Goal: Task Accomplishment & Management: Use online tool/utility

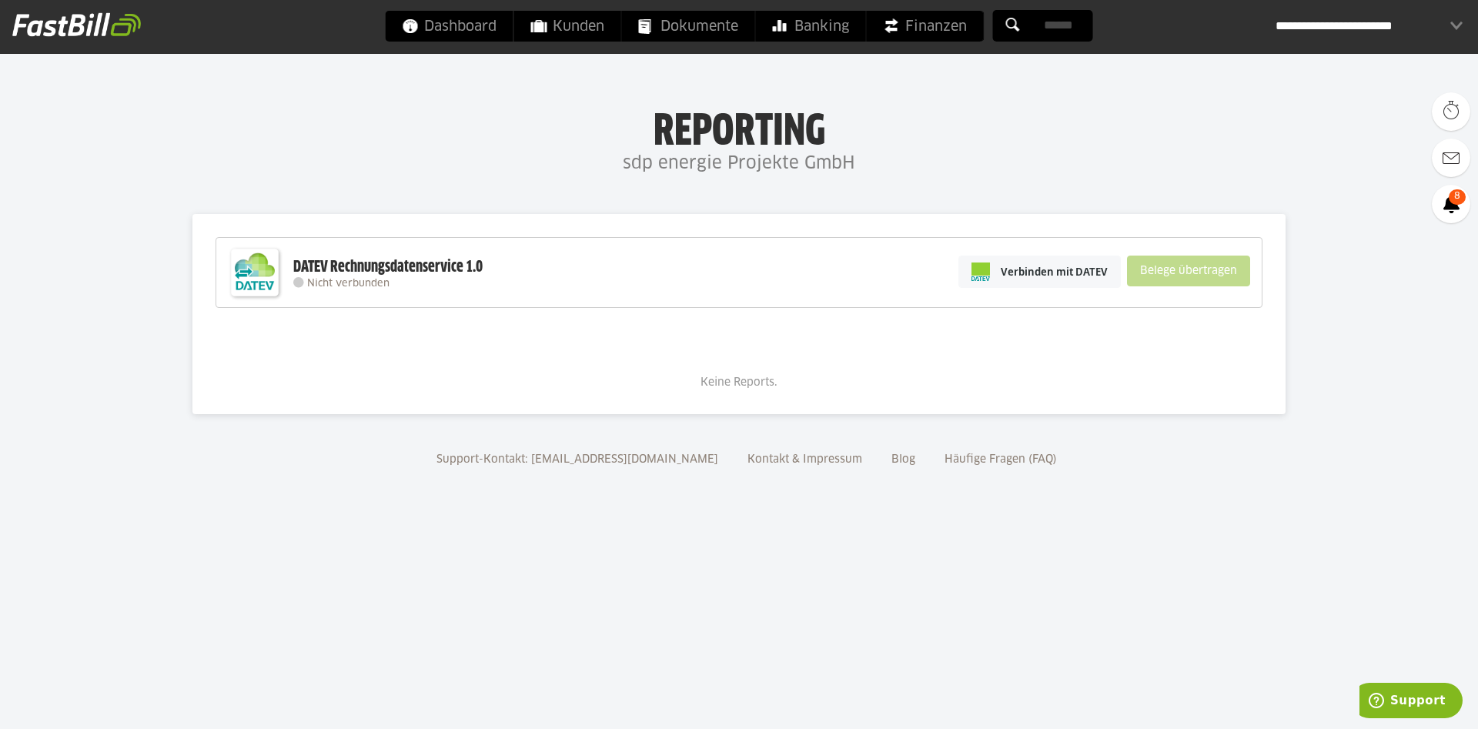
drag, startPoint x: 540, startPoint y: 563, endPoint x: 744, endPoint y: 365, distance: 284.7
click at [540, 563] on body "Dashboard Kunden Dokumente Banking Finanzen Add-ons" at bounding box center [739, 364] width 1478 height 729
click at [1025, 259] on link "Verbinden mit DATEV" at bounding box center [1039, 272] width 162 height 32
click at [1025, 254] on div "Verbinden mit DATEV Belege übertragen" at bounding box center [1104, 272] width 307 height 60
click at [1024, 262] on link "Verbinden mit DATEV" at bounding box center [1039, 272] width 162 height 32
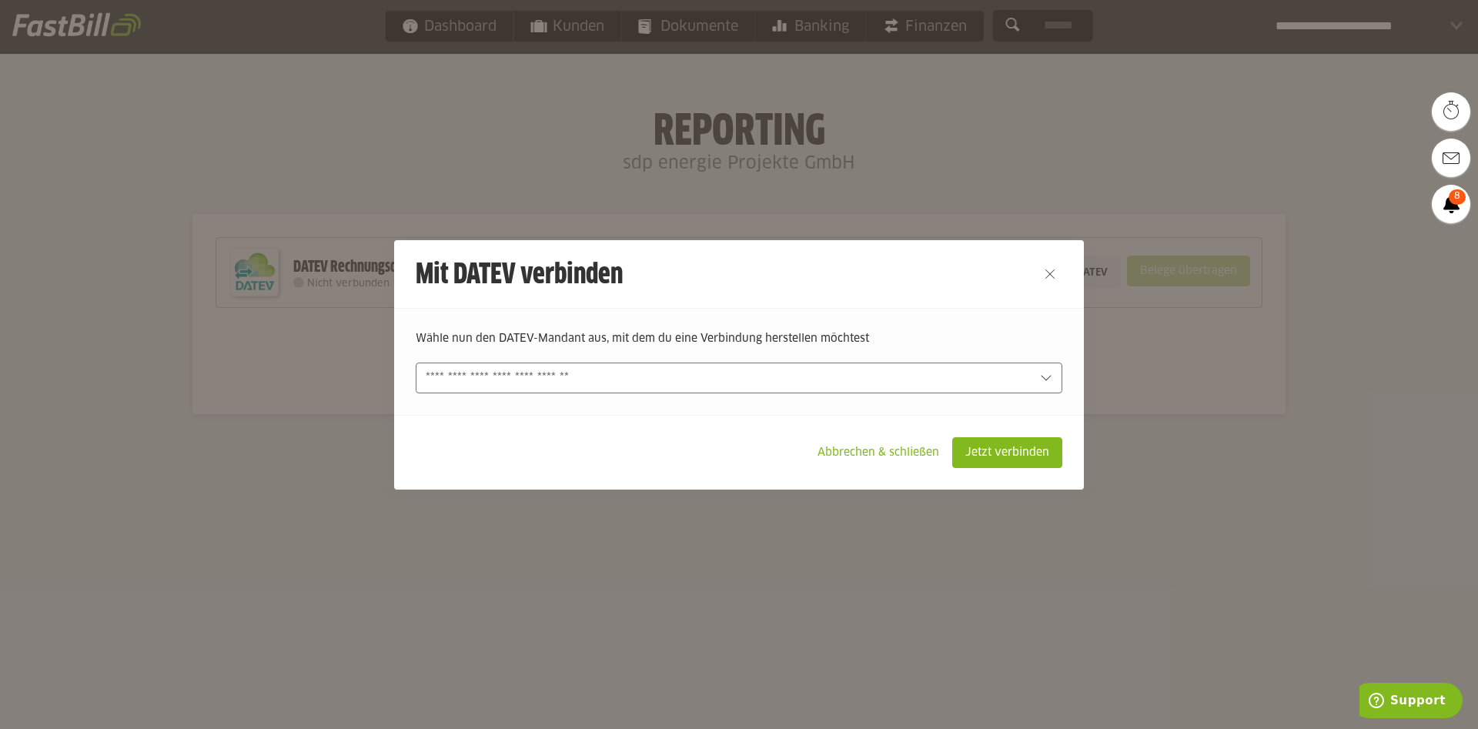
click at [912, 381] on input "text" at bounding box center [728, 378] width 605 height 17
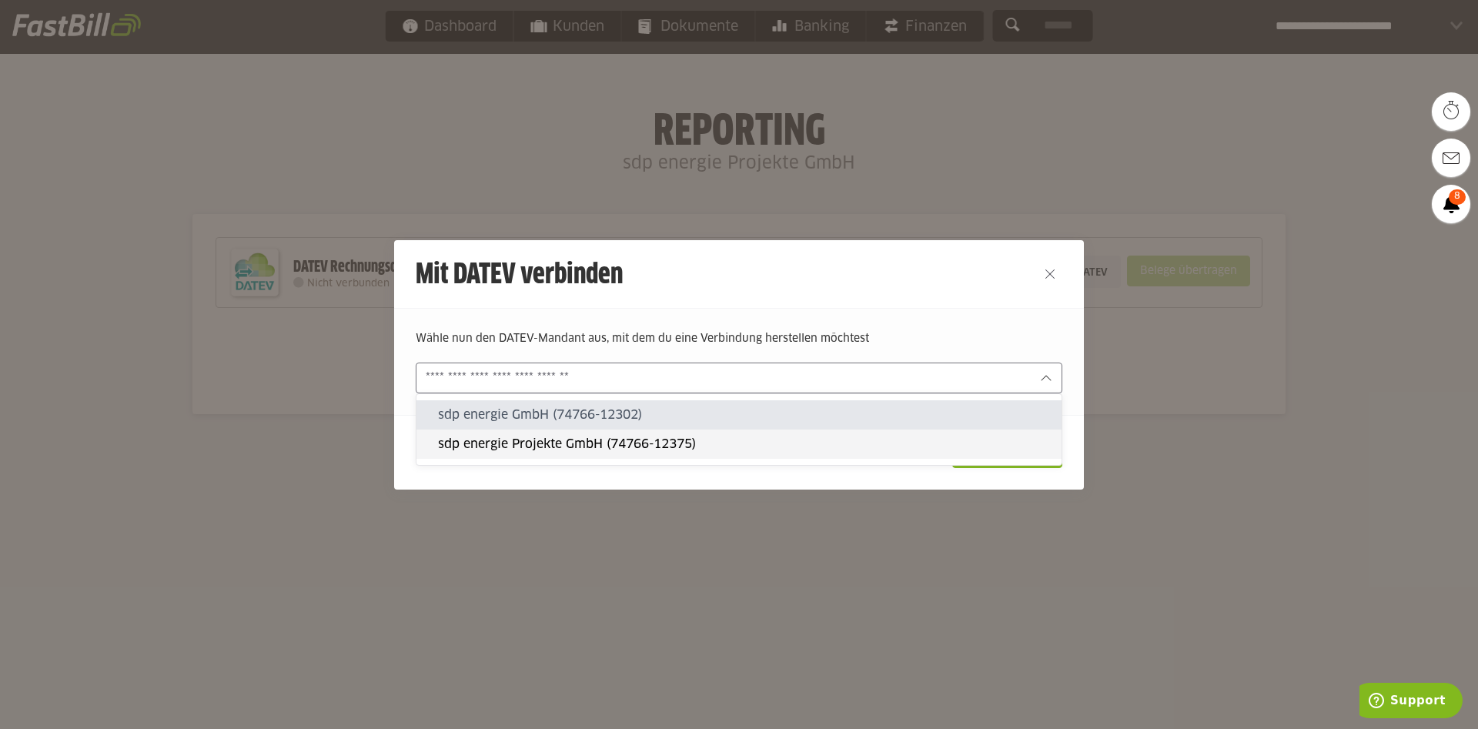
click at [856, 430] on div "sdp energie Projekte GmbH (74766-12375)" at bounding box center [738, 444] width 645 height 29
type input "**********"
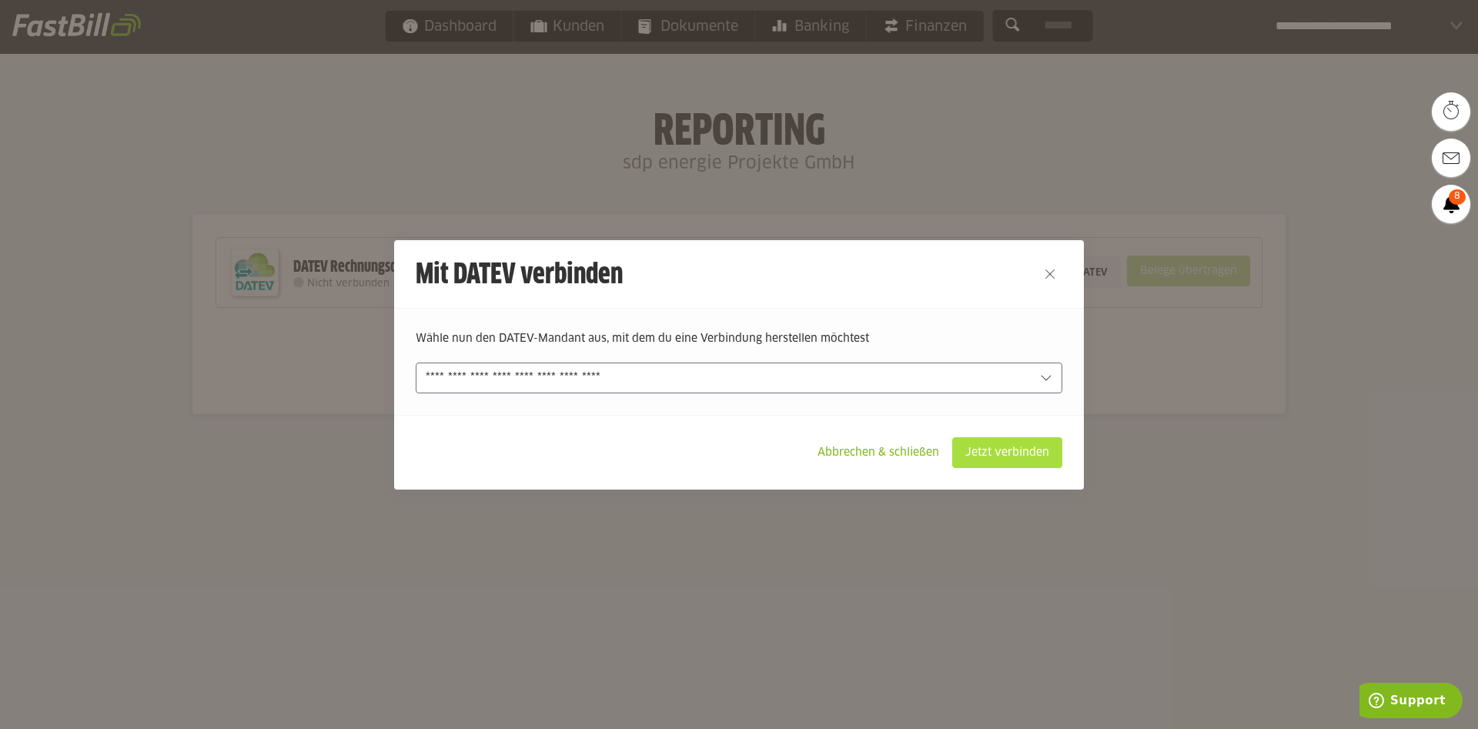
click at [1032, 455] on slot "Jetzt verbinden" at bounding box center [1007, 452] width 109 height 29
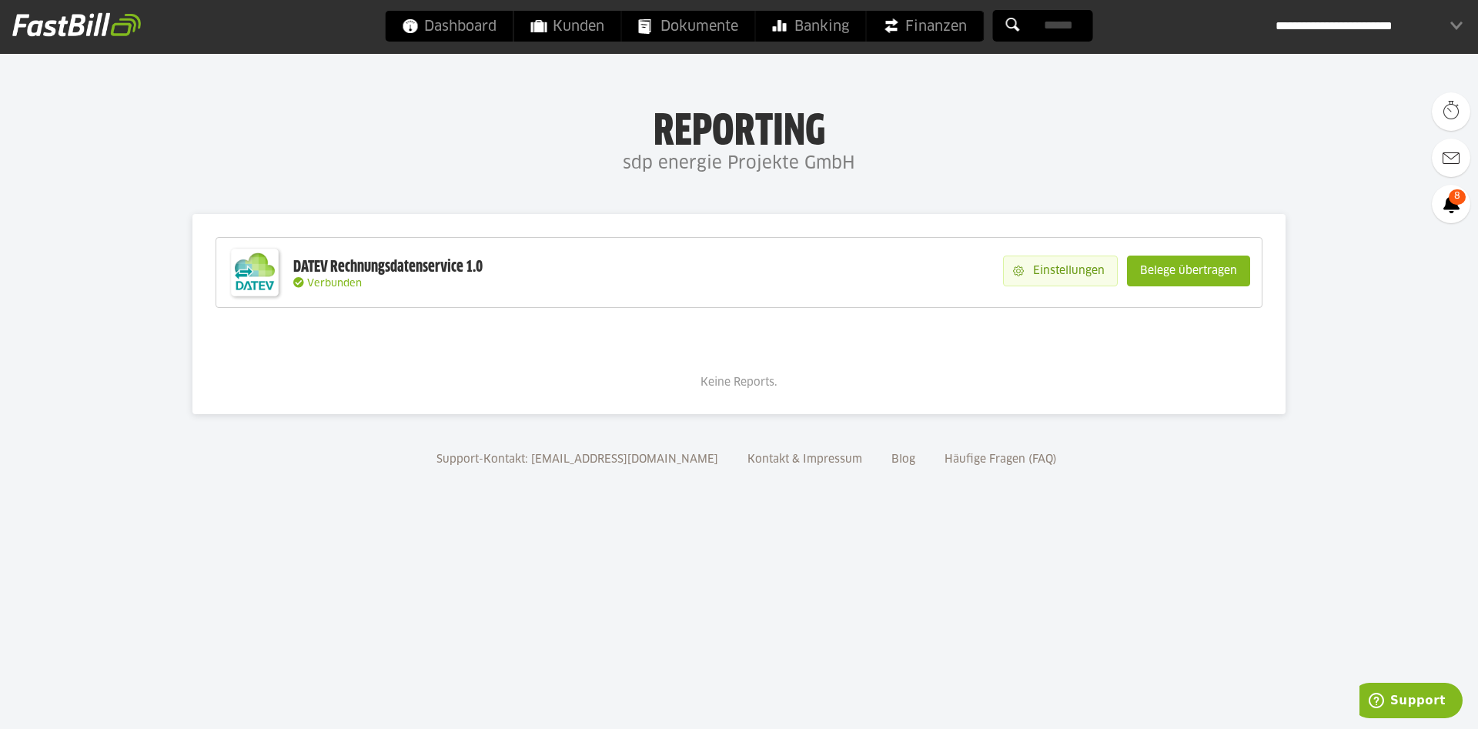
click at [1072, 272] on slot "Einstellungen" at bounding box center [1070, 270] width 93 height 29
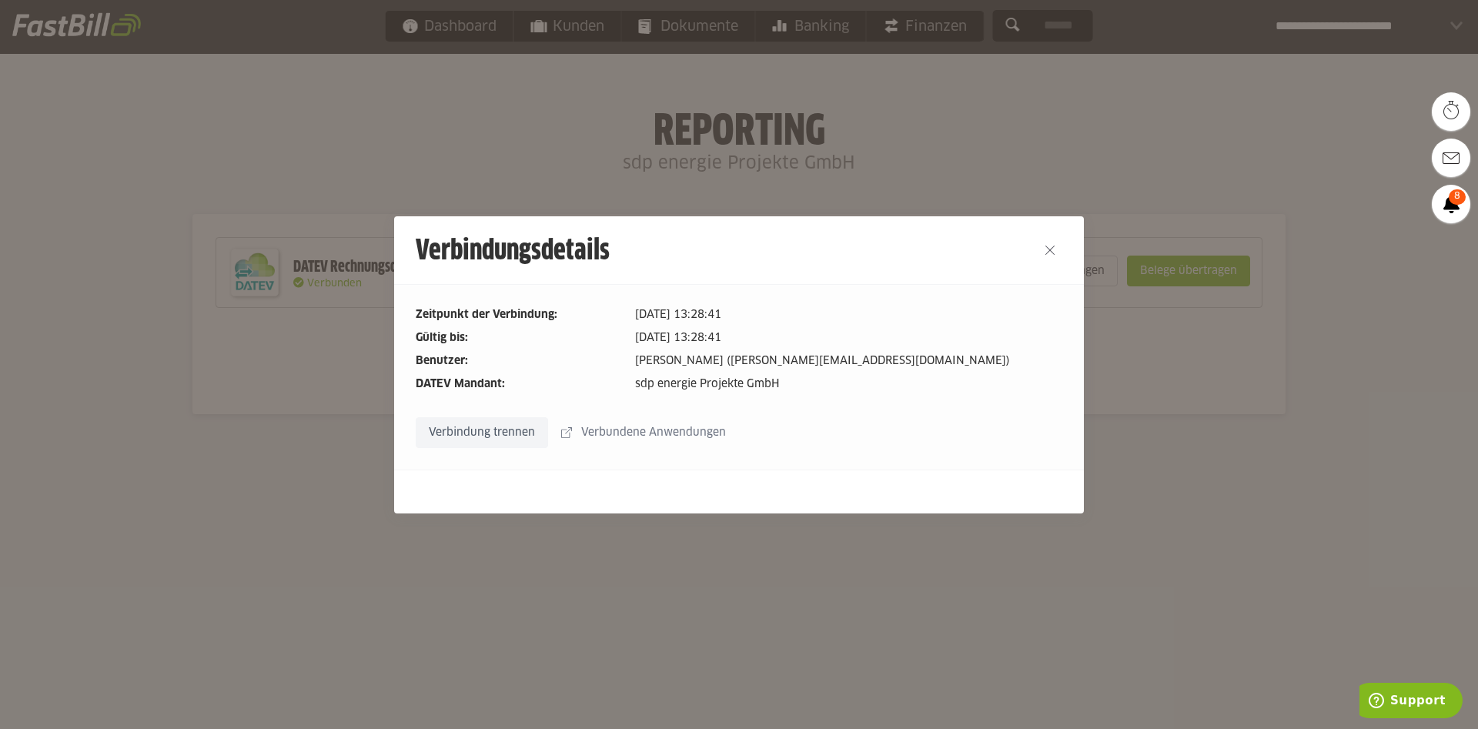
click at [1188, 351] on div at bounding box center [739, 364] width 1478 height 729
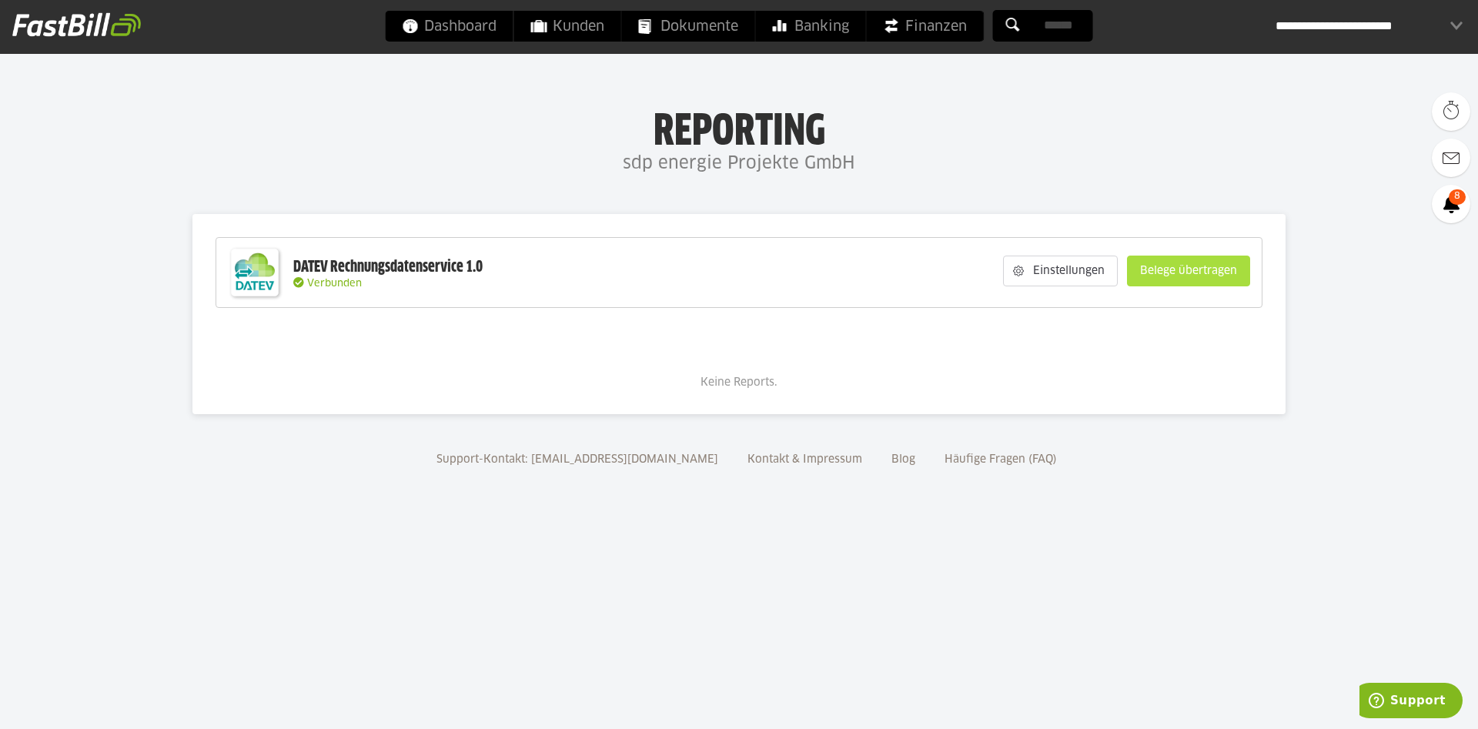
click at [1181, 273] on slot "Belege übertragen" at bounding box center [1189, 270] width 122 height 29
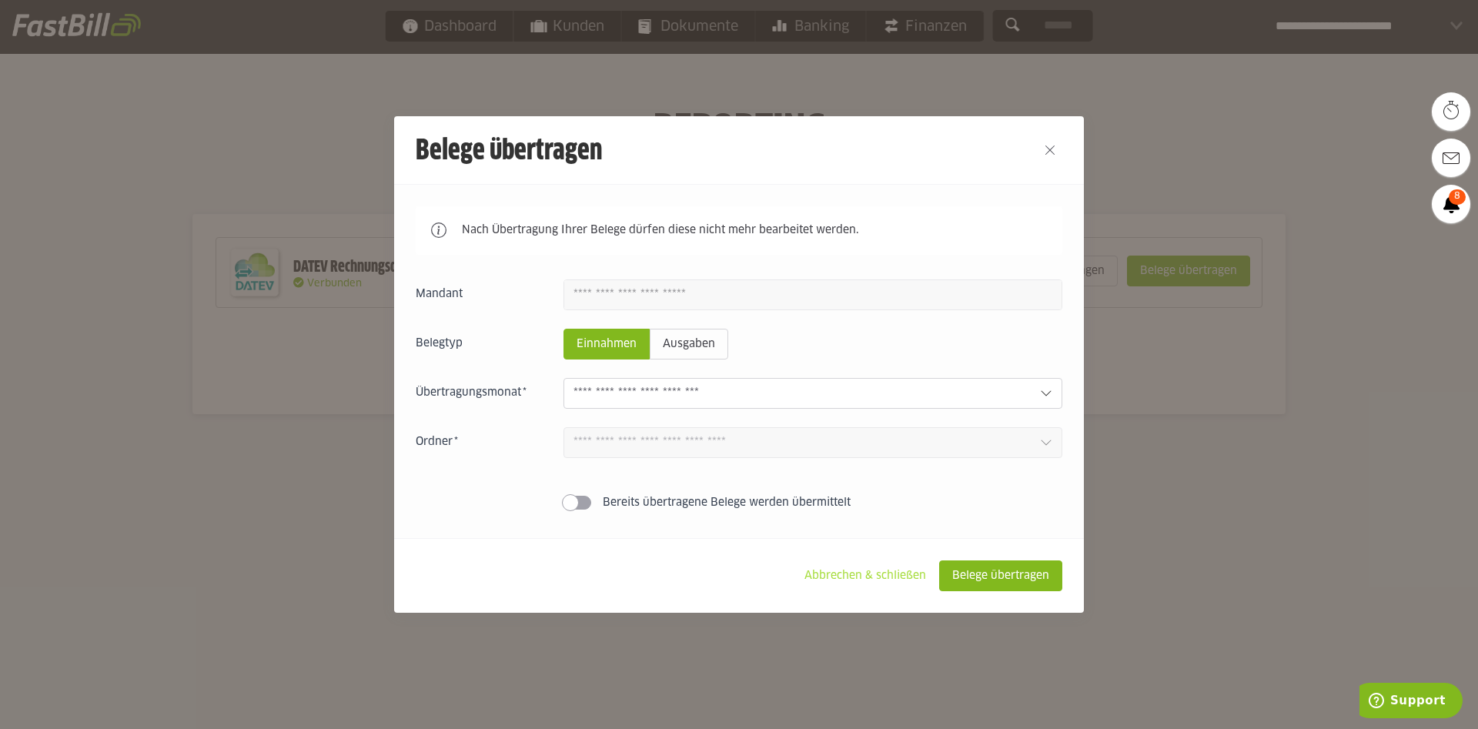
click at [855, 574] on slot "Abbrechen & schließen" at bounding box center [865, 575] width 146 height 29
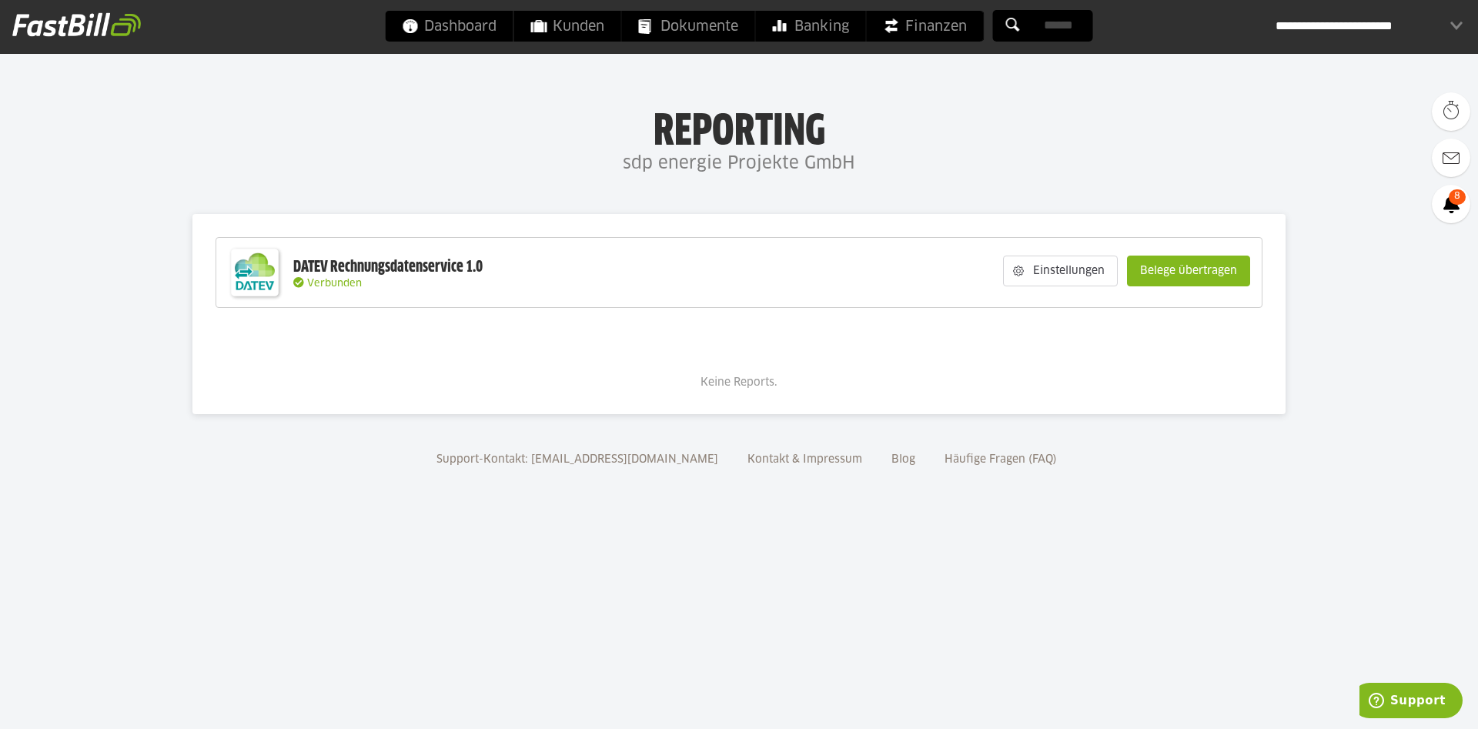
click at [524, 573] on body "Dashboard Kunden Dokumente Banking Finanzen Add-ons" at bounding box center [739, 364] width 1478 height 729
click at [1381, 28] on div "**********" at bounding box center [1369, 26] width 187 height 31
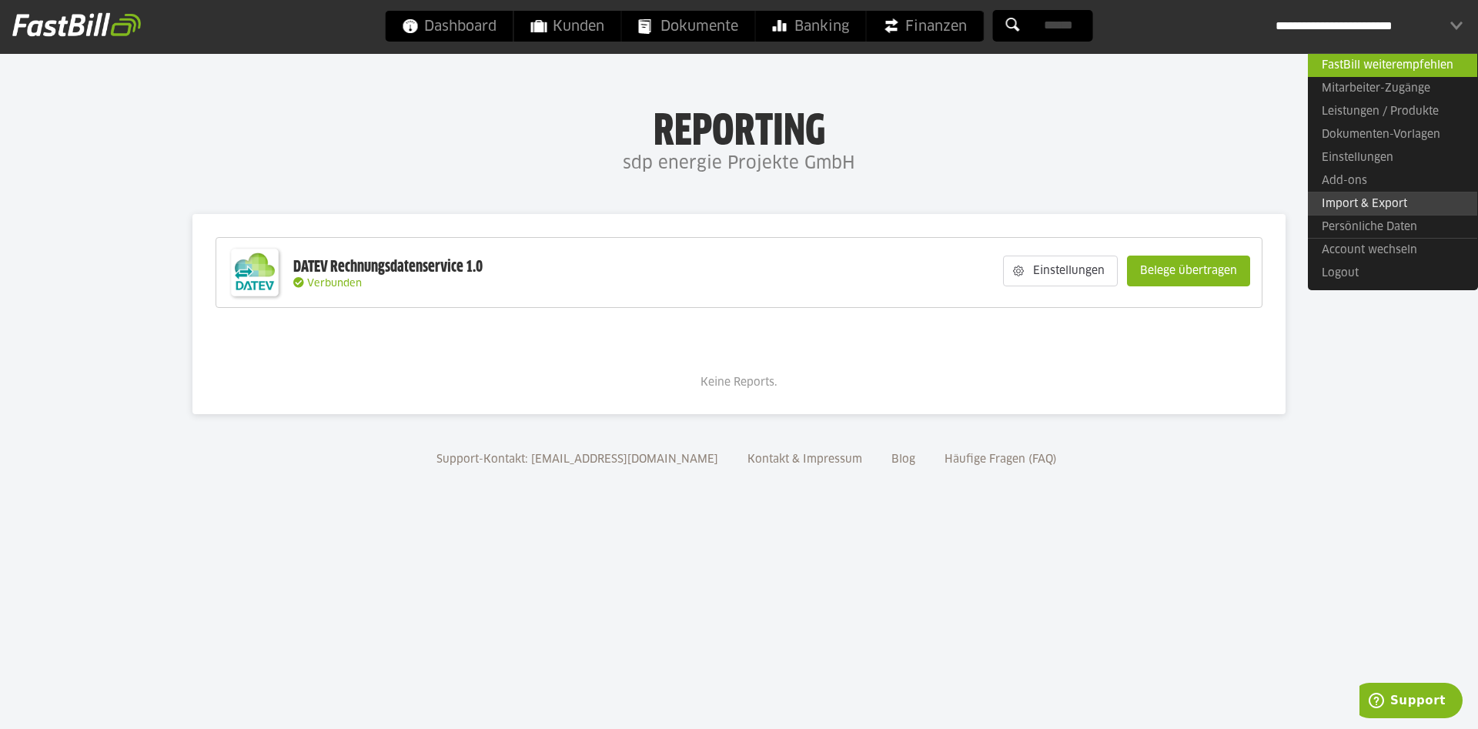
click at [1381, 204] on link "Import & Export" at bounding box center [1392, 204] width 169 height 24
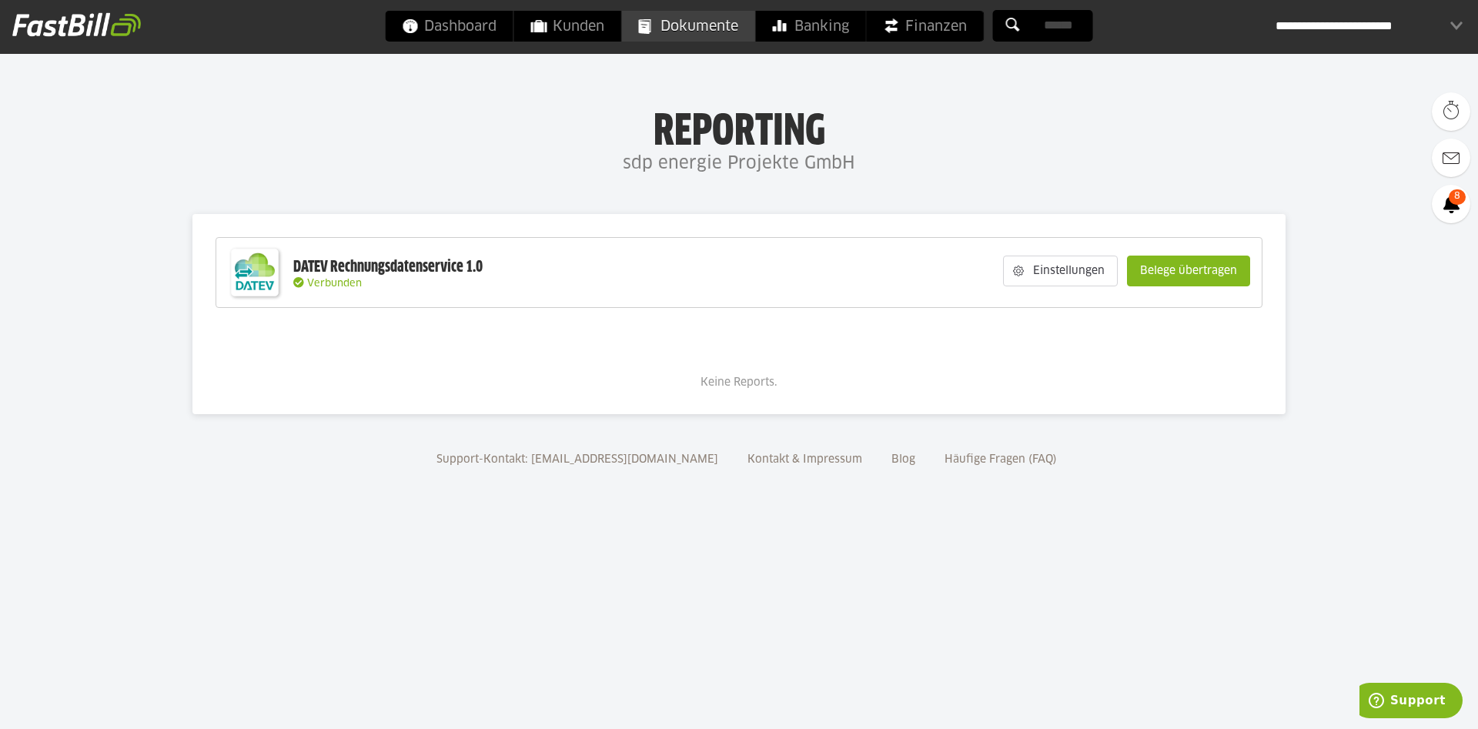
click at [689, 28] on span "Dokumente" at bounding box center [688, 26] width 99 height 31
click at [1025, 272] on slot "Einstellungen" at bounding box center [1070, 270] width 93 height 29
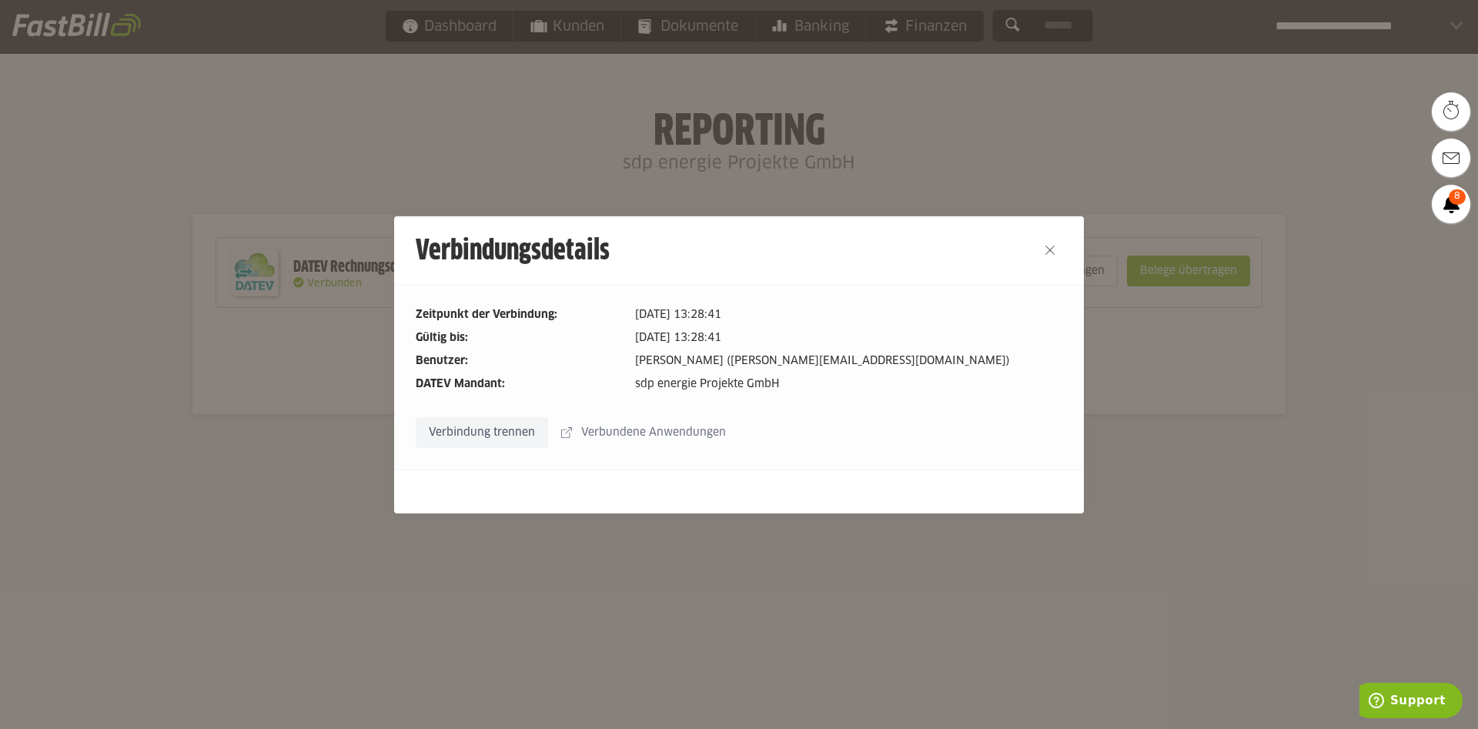
click at [650, 429] on slot "Verbundene Anwendungen" at bounding box center [655, 432] width 166 height 29
click at [1051, 243] on button "Close" at bounding box center [1050, 250] width 25 height 25
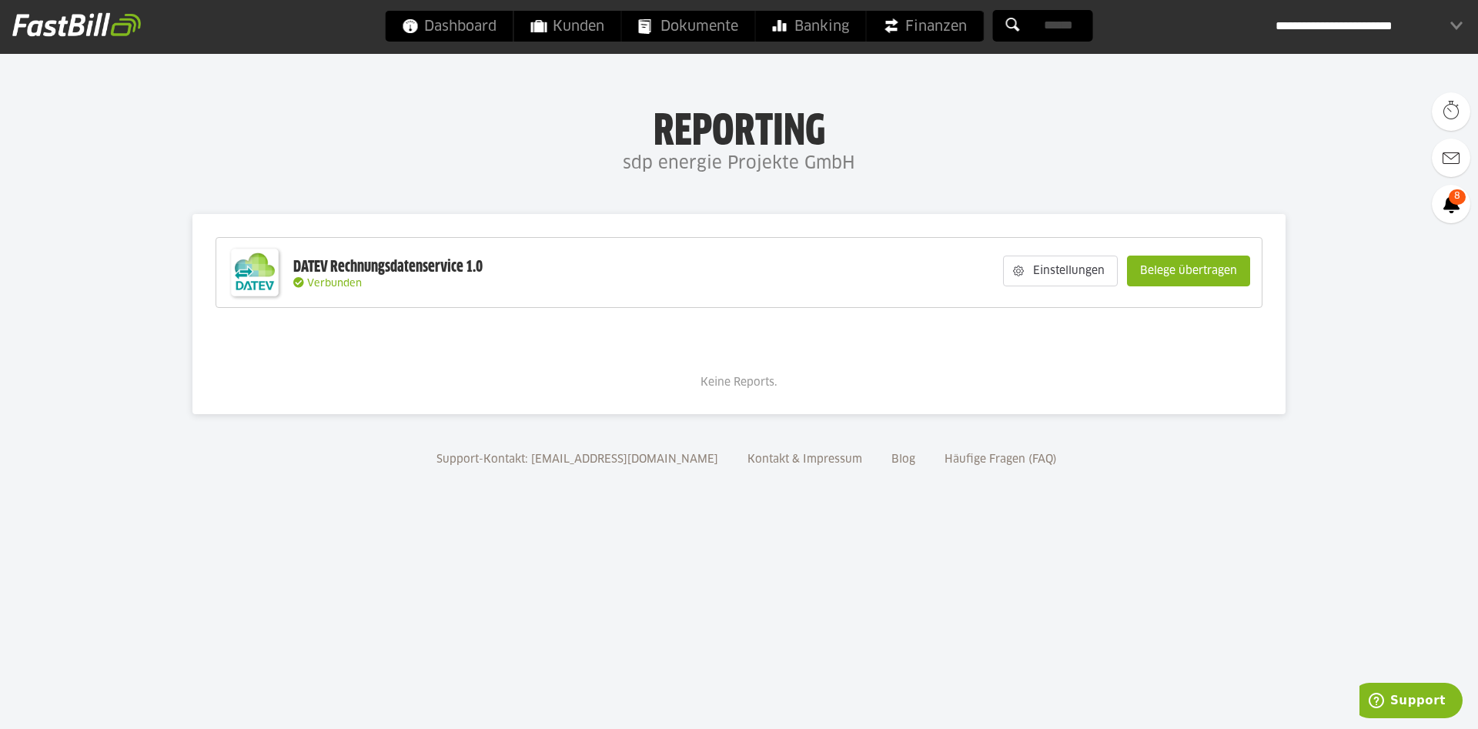
click at [854, 206] on body "Dashboard Kunden Dokumente Banking Finanzen Add-ons" at bounding box center [739, 364] width 1478 height 729
drag, startPoint x: 856, startPoint y: 238, endPoint x: 841, endPoint y: 345, distance: 108.0
click at [841, 345] on div "DATEV Rechnungsdatenservice 1.0 Verbunden Einstellungen Belege übertragen Wähle…" at bounding box center [739, 314] width 1047 height 154
click at [1014, 375] on div "Keine Reports." at bounding box center [739, 361] width 1047 height 60
click at [1159, 265] on slot "Belege übertragen" at bounding box center [1189, 270] width 122 height 29
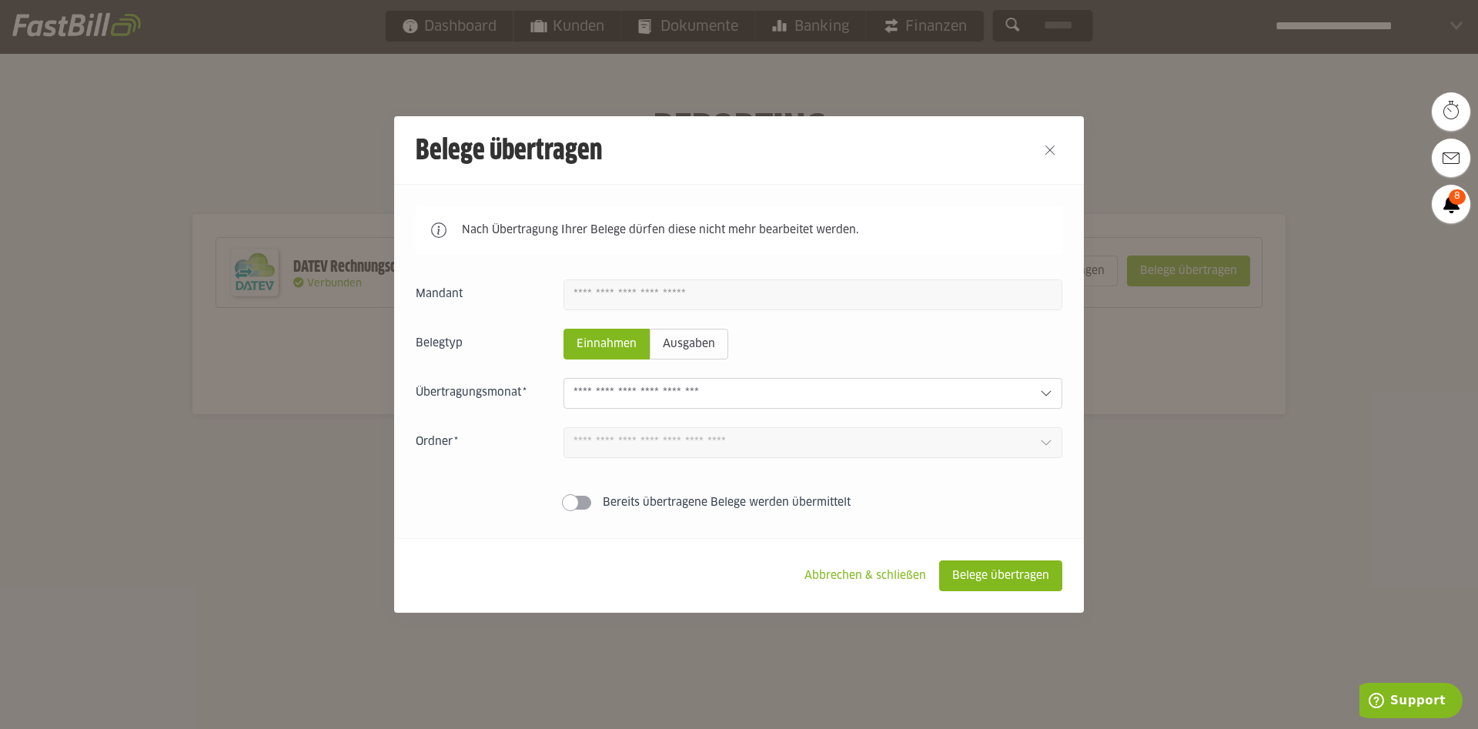
click at [582, 503] on span at bounding box center [578, 503] width 28 height 14
click at [571, 508] on span at bounding box center [578, 503] width 28 height 14
click at [673, 346] on slot "Ausgaben" at bounding box center [689, 343] width 77 height 29
click at [624, 402] on input "text" at bounding box center [801, 393] width 454 height 17
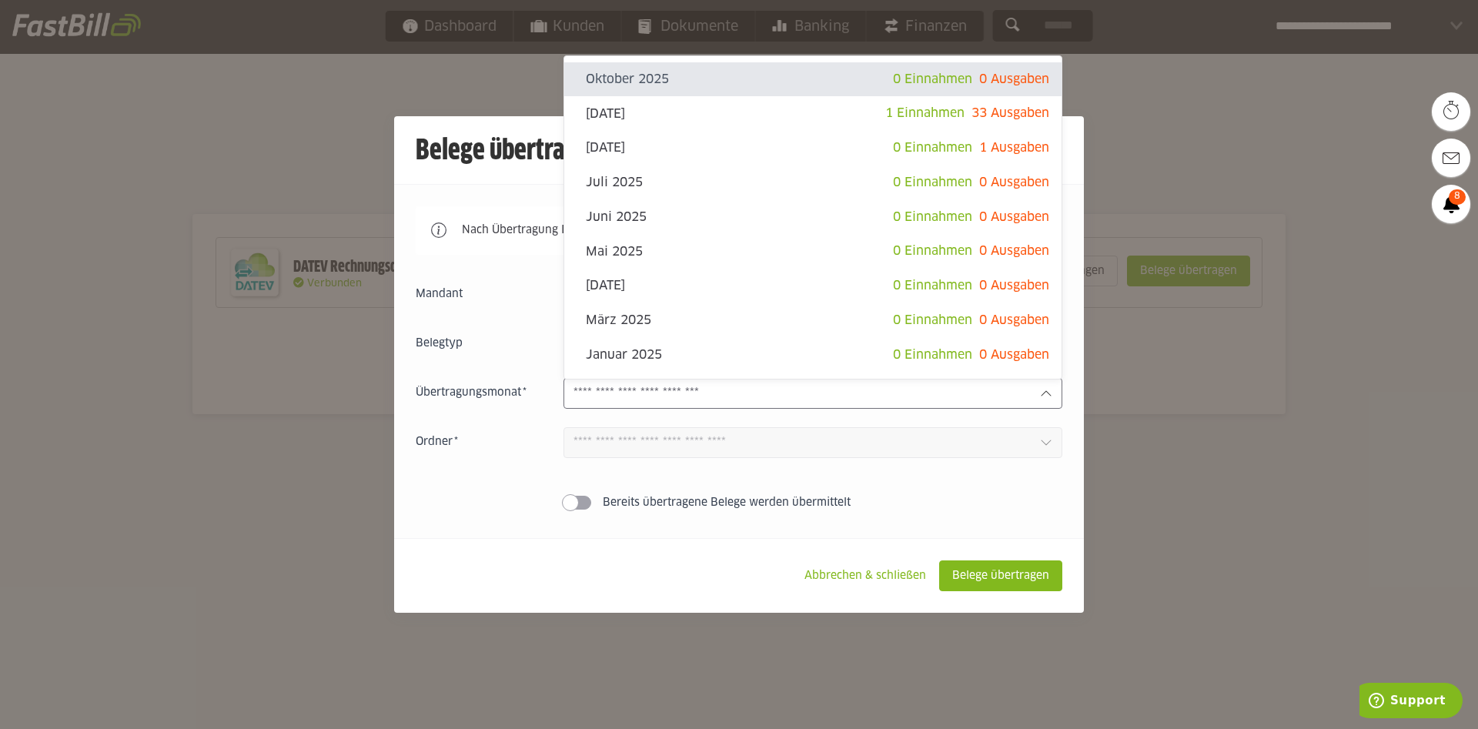
click at [504, 403] on div "Übertragungsmonat Oktober 2025 0 Einnahmen 0 Ausgaben September 2025 1 Einnahme…" at bounding box center [739, 393] width 647 height 31
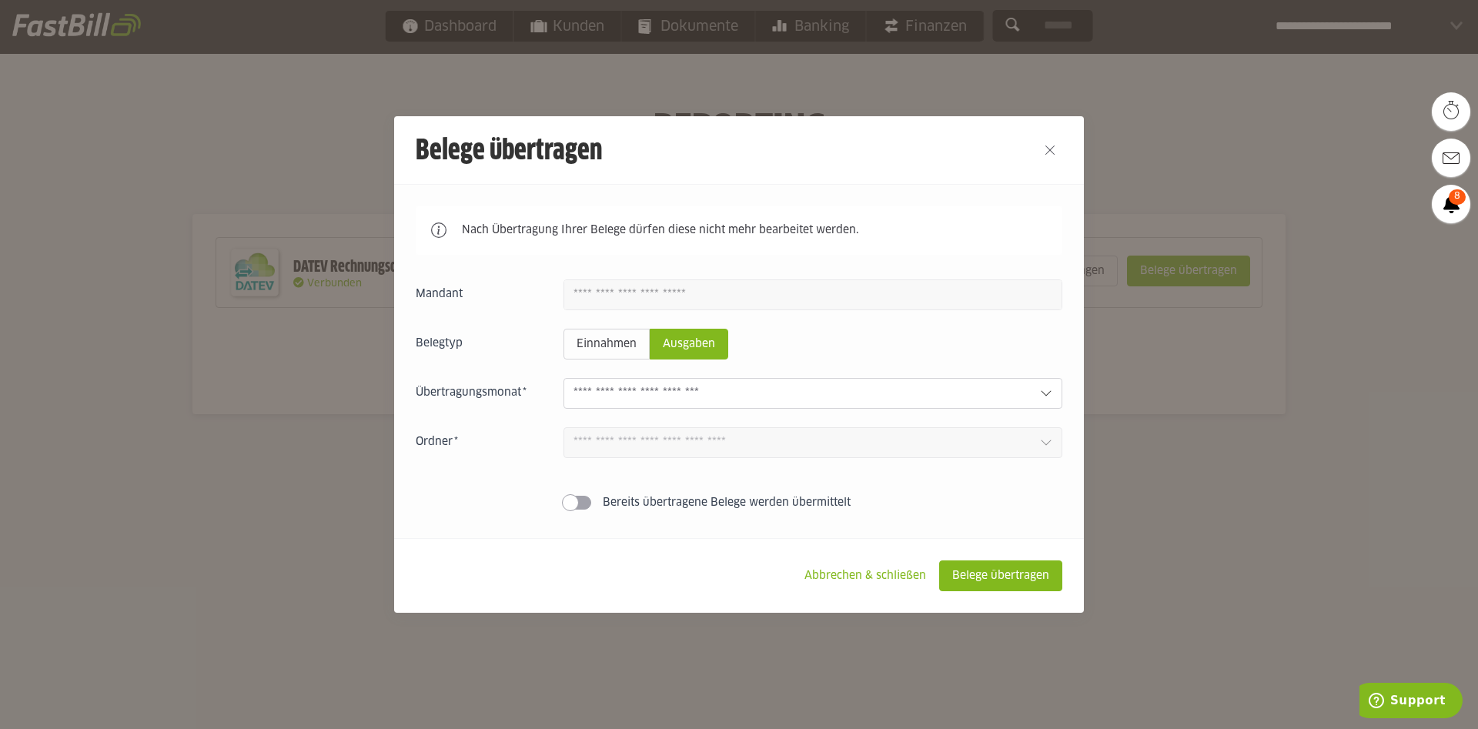
click at [574, 399] on input "text" at bounding box center [801, 393] width 454 height 17
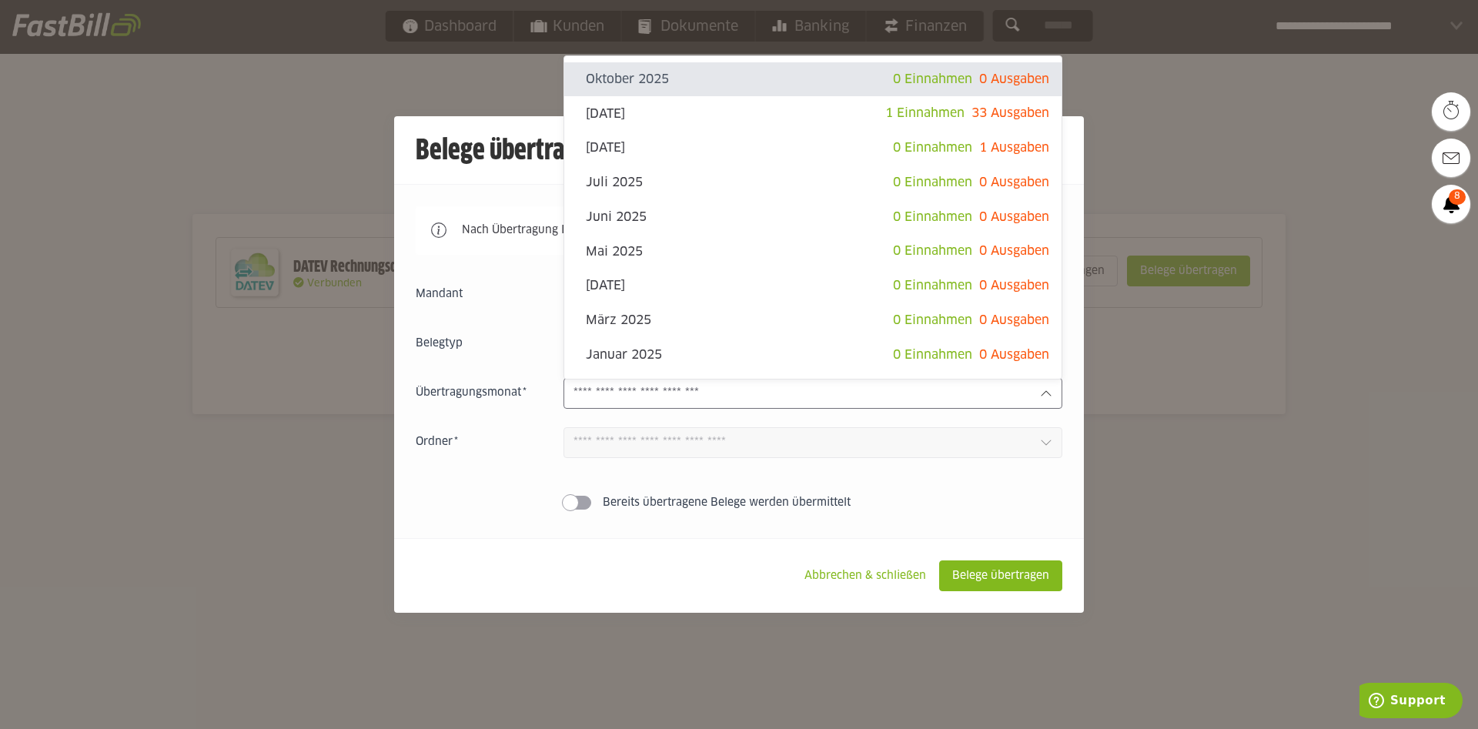
click at [538, 406] on div "Übertragungsmonat Oktober 2025 0 Einnahmen 0 Ausgaben September 2025 1 Einnahme…" at bounding box center [739, 393] width 647 height 31
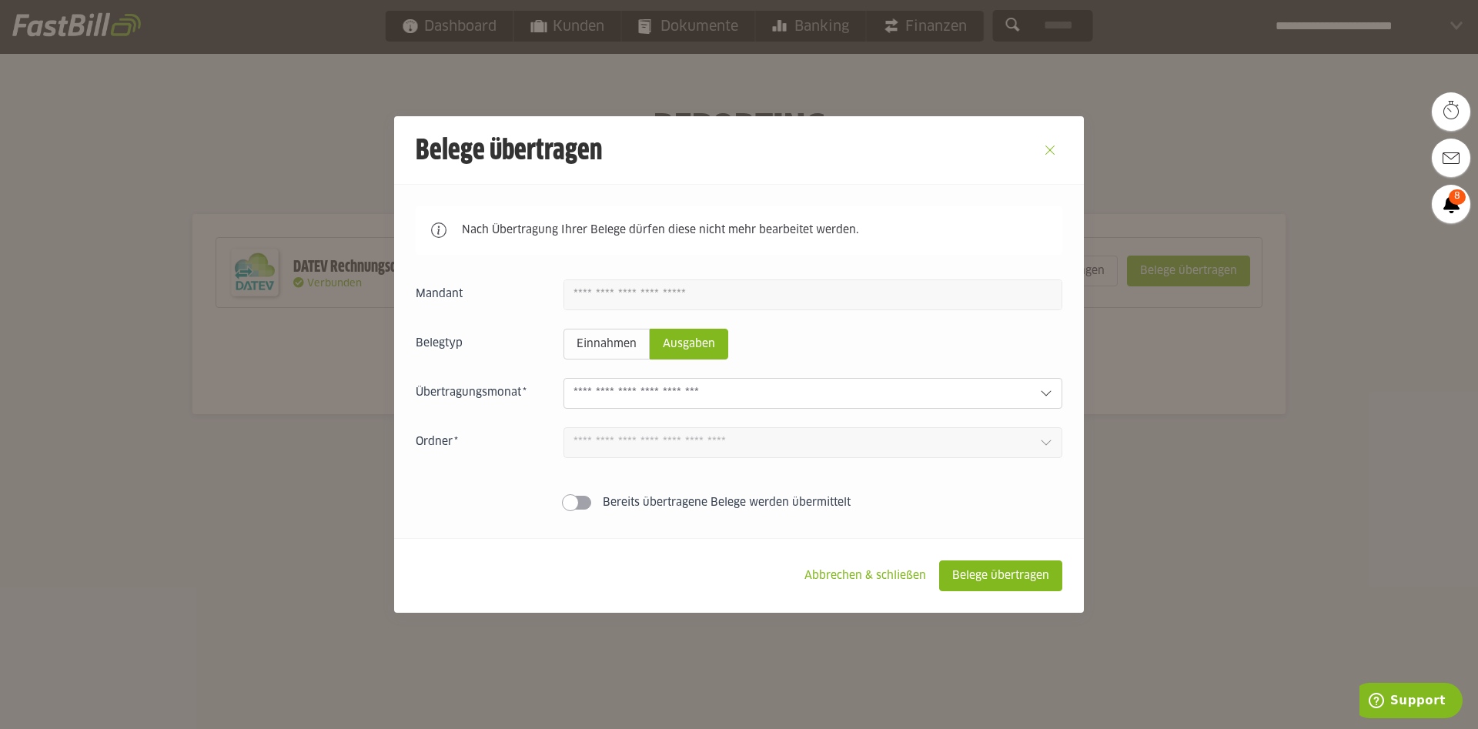
click at [1039, 148] on button "Close" at bounding box center [1050, 150] width 25 height 25
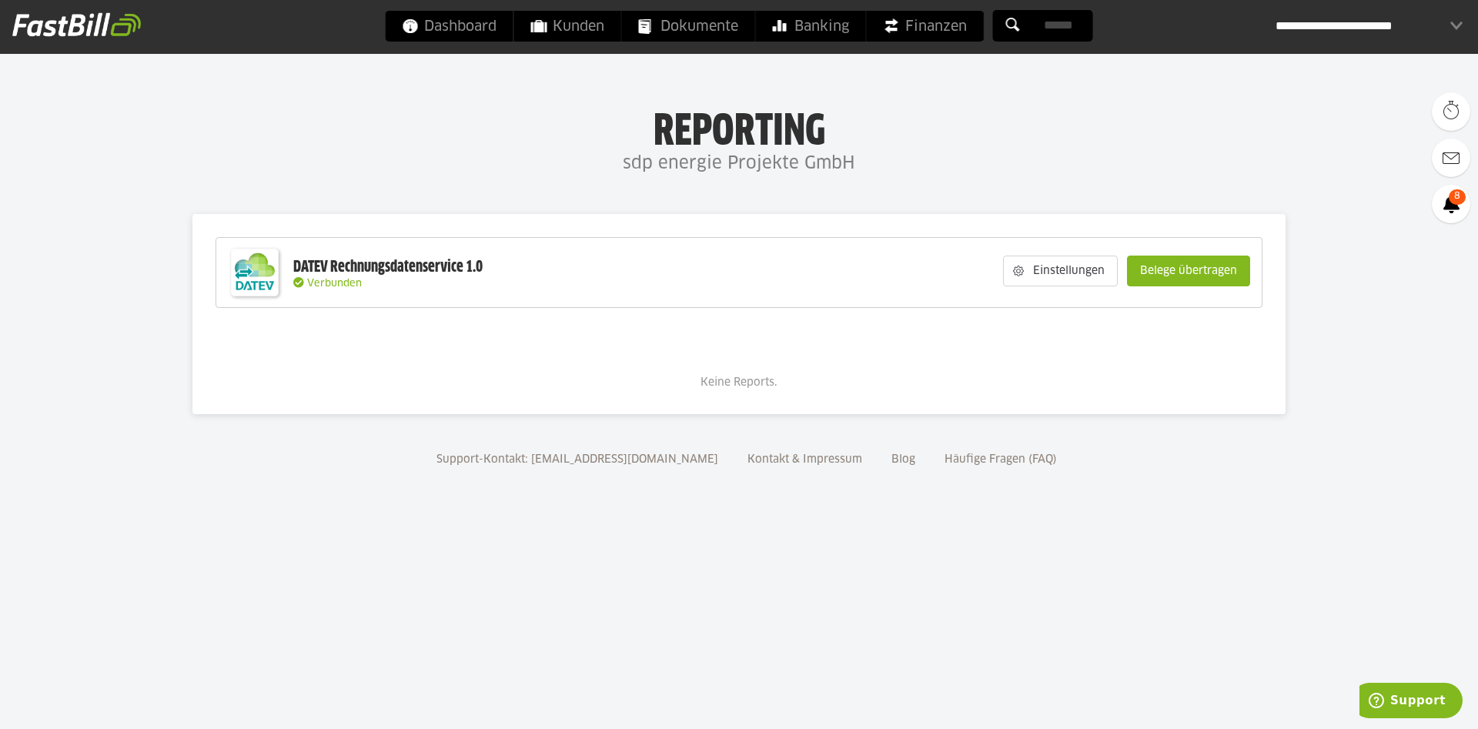
click at [734, 124] on h1 "Reporting" at bounding box center [739, 129] width 1170 height 40
click at [682, 142] on h1 "Reporting" at bounding box center [739, 129] width 1170 height 40
click at [1433, 32] on div "**********" at bounding box center [1369, 26] width 187 height 31
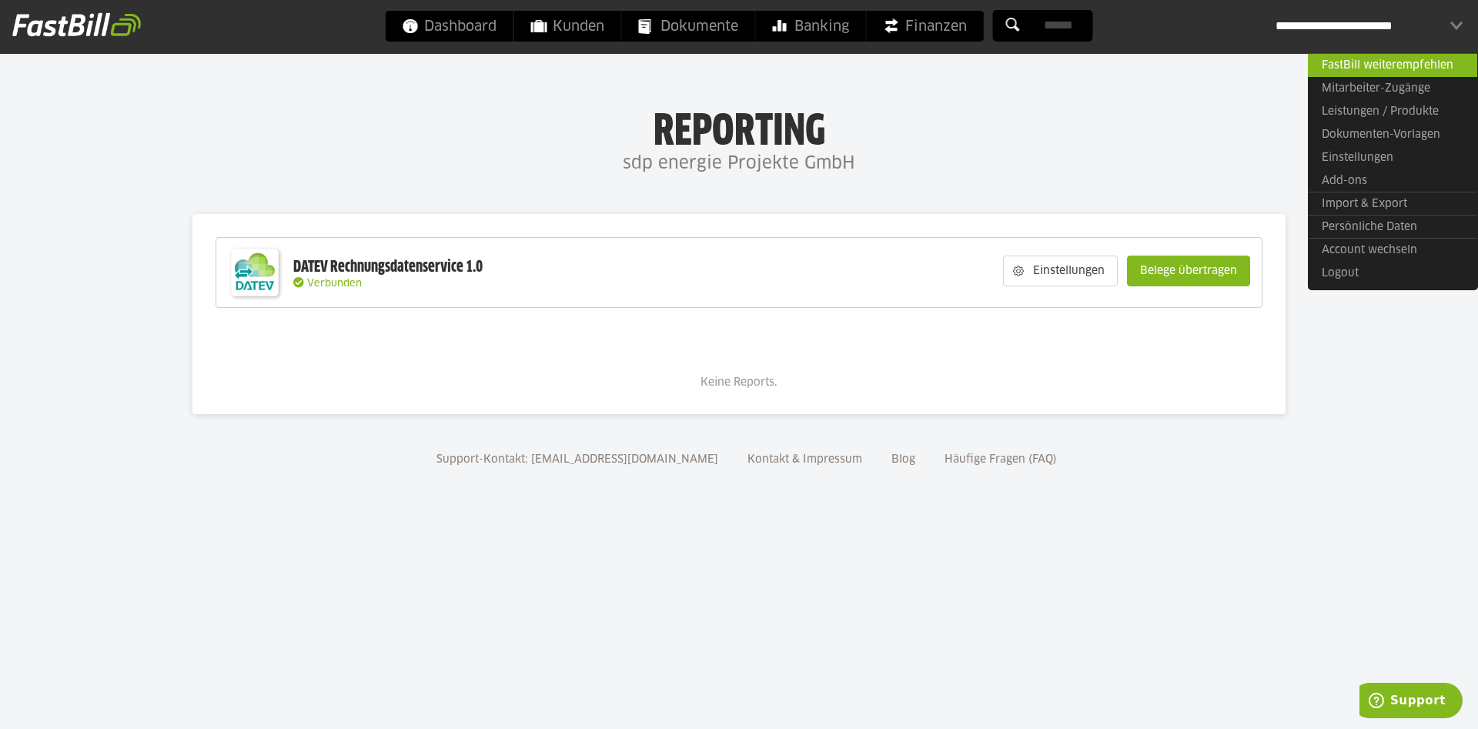
click at [1338, 26] on div "**********" at bounding box center [1369, 26] width 187 height 31
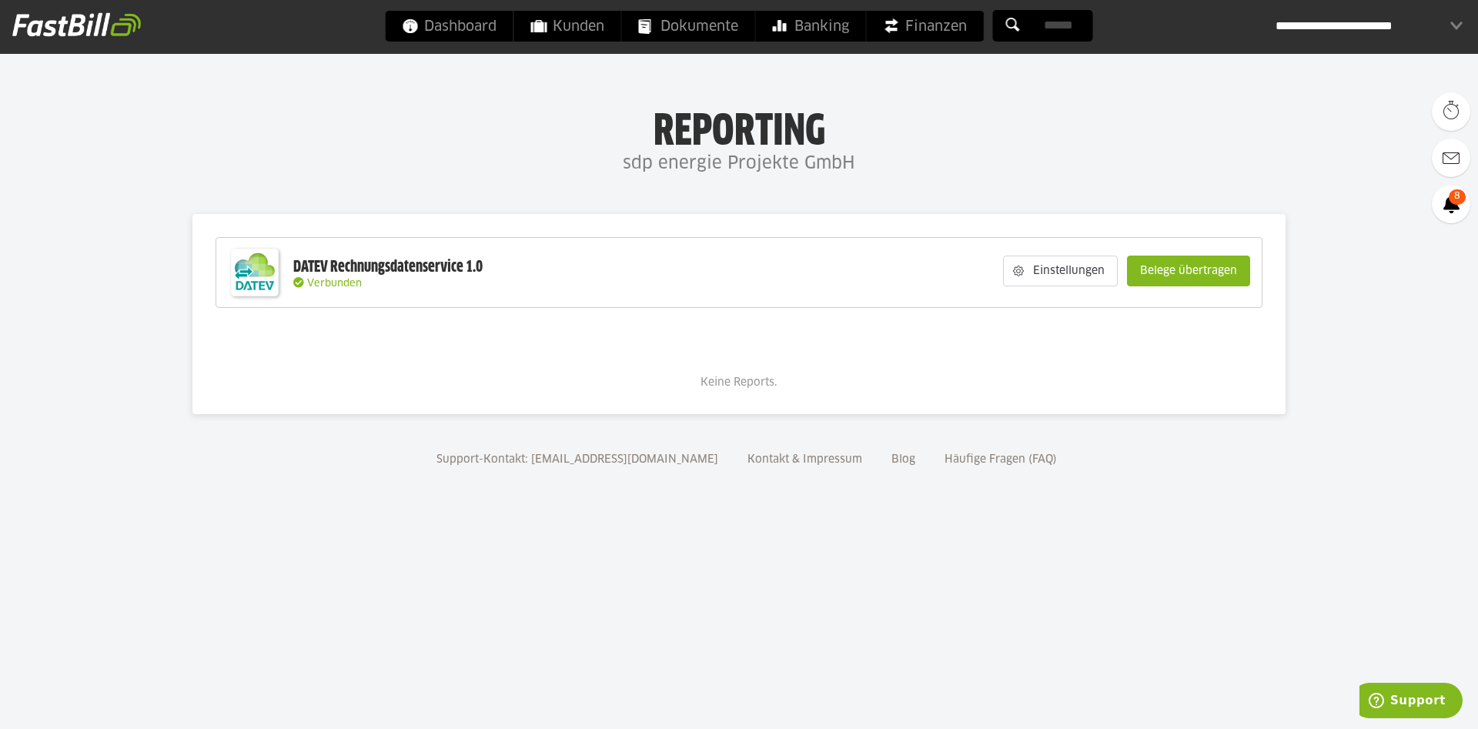
click at [1093, 143] on h1 "Reporting" at bounding box center [739, 129] width 1170 height 40
click at [771, 132] on h1 "Reporting" at bounding box center [739, 129] width 1170 height 40
click at [677, 156] on h4 "sdp energie Projekte GmbH" at bounding box center [739, 164] width 1478 height 31
click at [477, 22] on span "Dashboard" at bounding box center [450, 26] width 94 height 31
